Goal: Find specific page/section

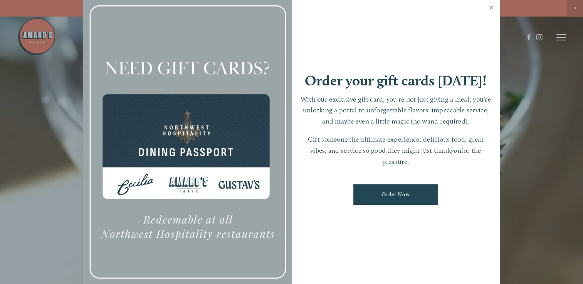
click at [492, 8] on link "Close" at bounding box center [491, 9] width 15 height 22
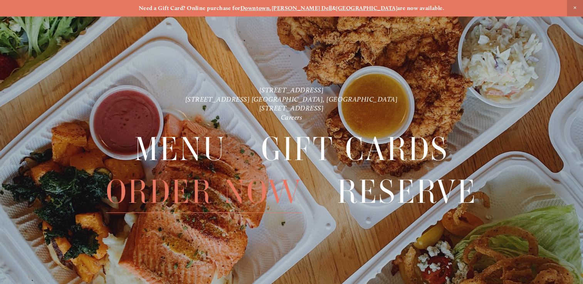
scroll to position [16, 0]
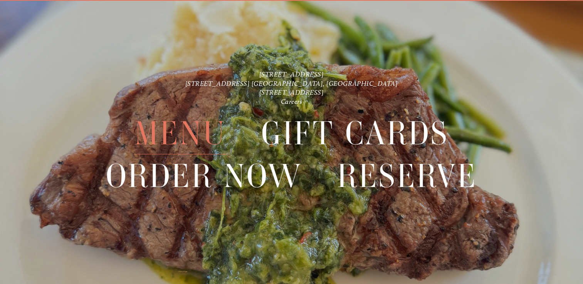
click at [166, 130] on span "Menu" at bounding box center [180, 134] width 92 height 42
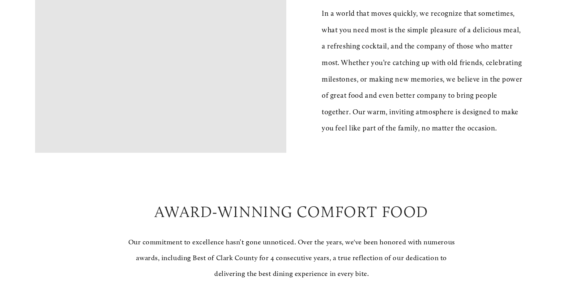
scroll to position [363, 0]
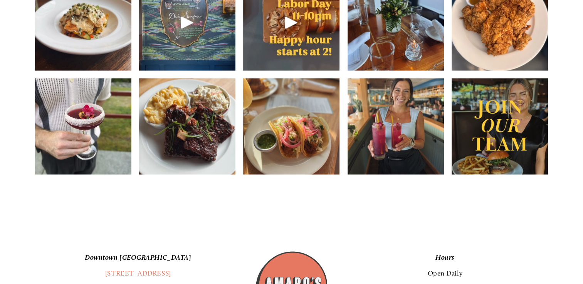
click at [376, 133] on img at bounding box center [396, 126] width 96 height 121
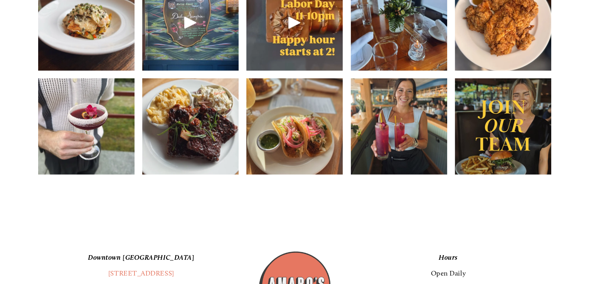
scroll to position [1148, 0]
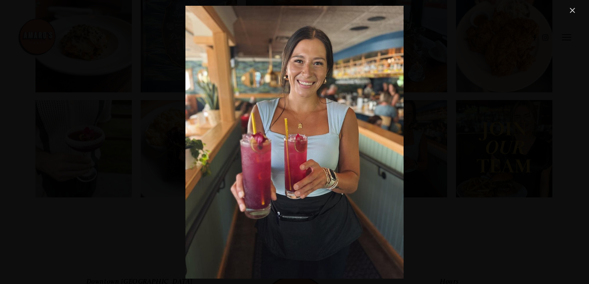
click at [573, 6] on link "Close" at bounding box center [572, 10] width 9 height 9
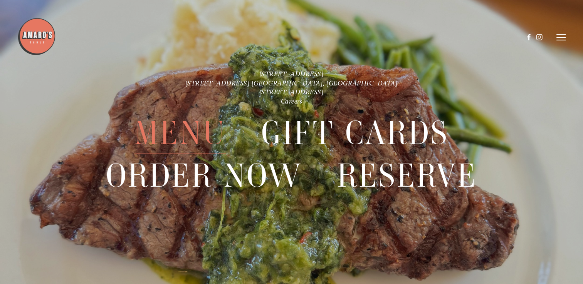
scroll to position [1746, 0]
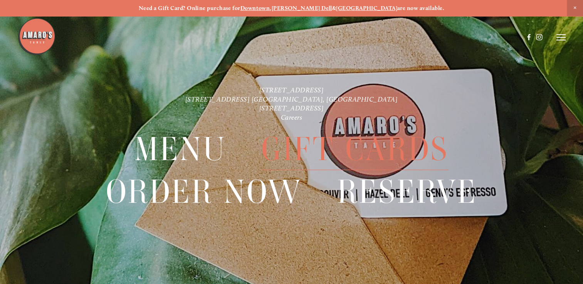
scroll to position [16, 0]
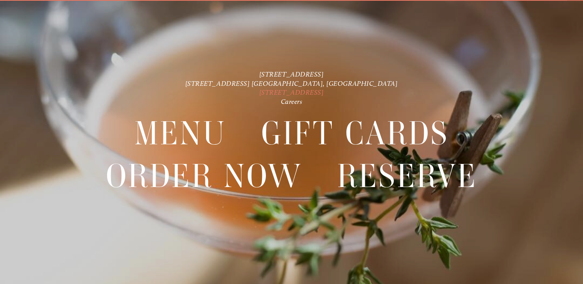
click at [324, 96] on link "[STREET_ADDRESS]" at bounding box center [291, 92] width 65 height 8
